Goal: Task Accomplishment & Management: Complete application form

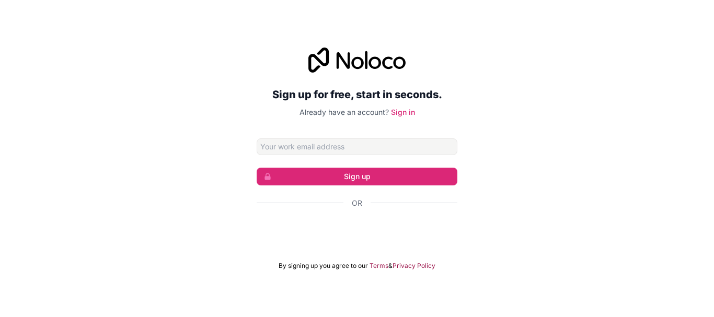
click at [309, 143] on input "Email address" at bounding box center [357, 146] width 201 height 17
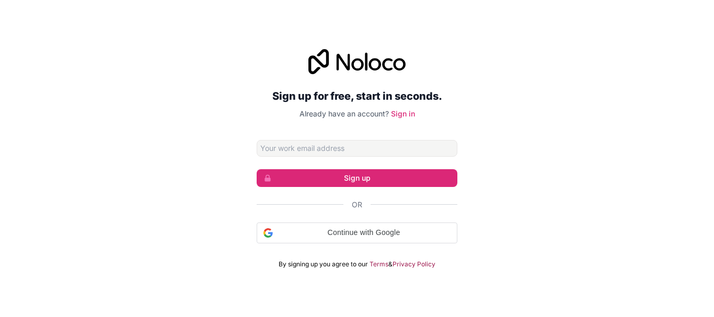
type input "inderjeet492002@gmail.com"
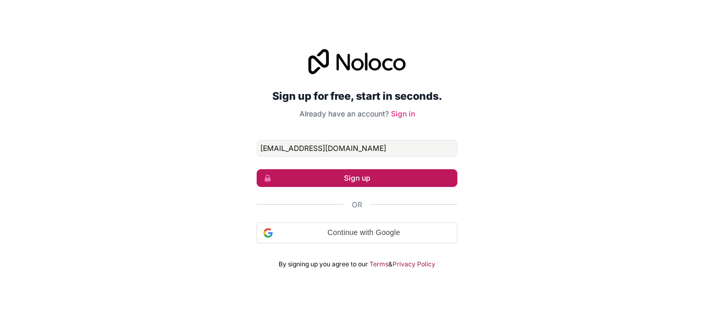
click at [328, 179] on button "Sign up" at bounding box center [357, 178] width 201 height 18
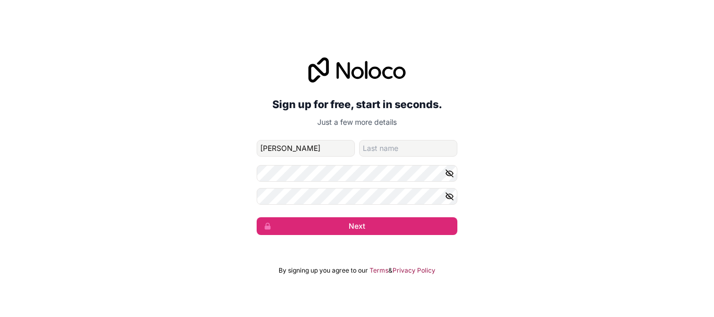
type input "INDERJEET"
type input "SINGH"
click at [257, 217] on button "Next" at bounding box center [357, 226] width 201 height 18
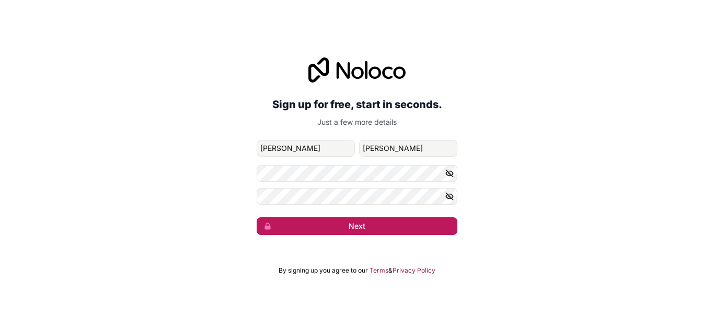
click at [294, 221] on button "Next" at bounding box center [357, 226] width 201 height 18
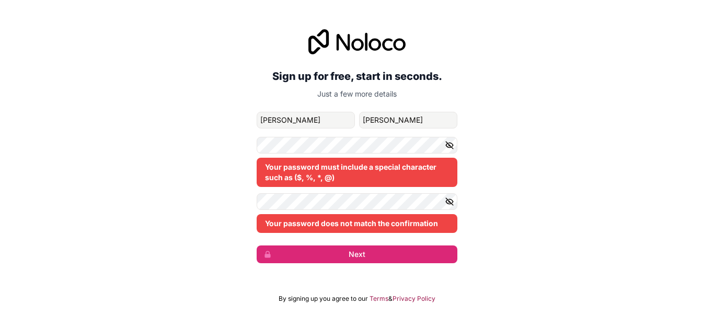
click at [446, 145] on icon "button" at bounding box center [449, 145] width 7 height 5
click at [453, 205] on icon "button" at bounding box center [449, 201] width 7 height 7
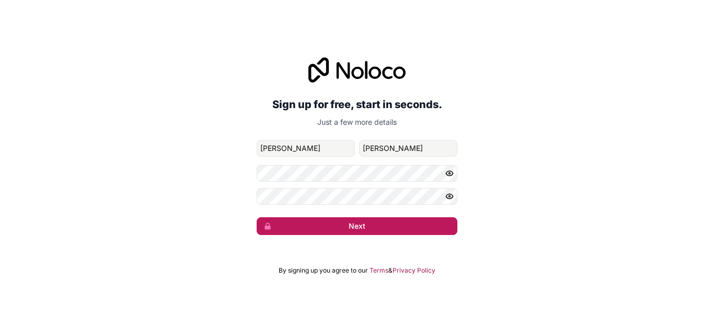
click at [323, 221] on button "Next" at bounding box center [357, 226] width 201 height 18
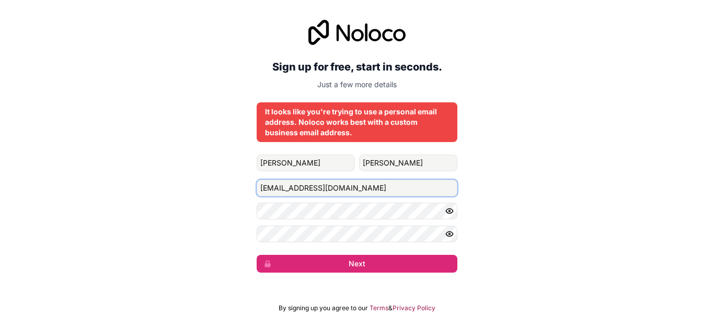
click at [374, 187] on input "inderjeet492002@gmail.com" at bounding box center [357, 188] width 201 height 17
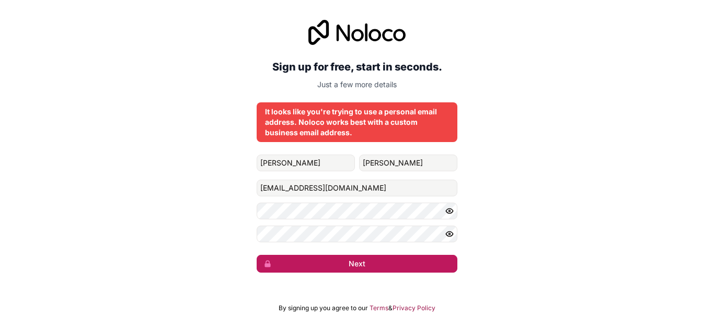
click at [400, 266] on button "Next" at bounding box center [357, 264] width 201 height 18
click at [400, 266] on button "submit" at bounding box center [357, 264] width 201 height 18
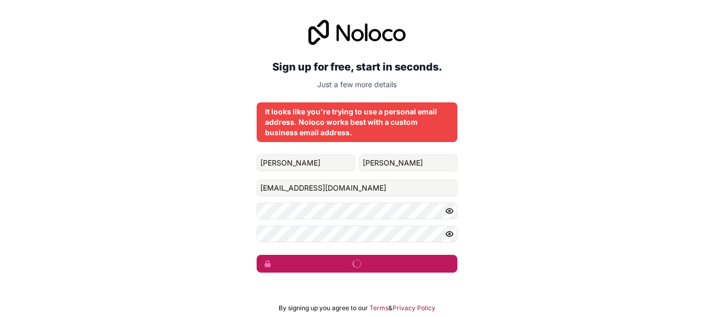
click at [400, 266] on button "submit" at bounding box center [357, 264] width 201 height 18
